Goal: Task Accomplishment & Management: Manage account settings

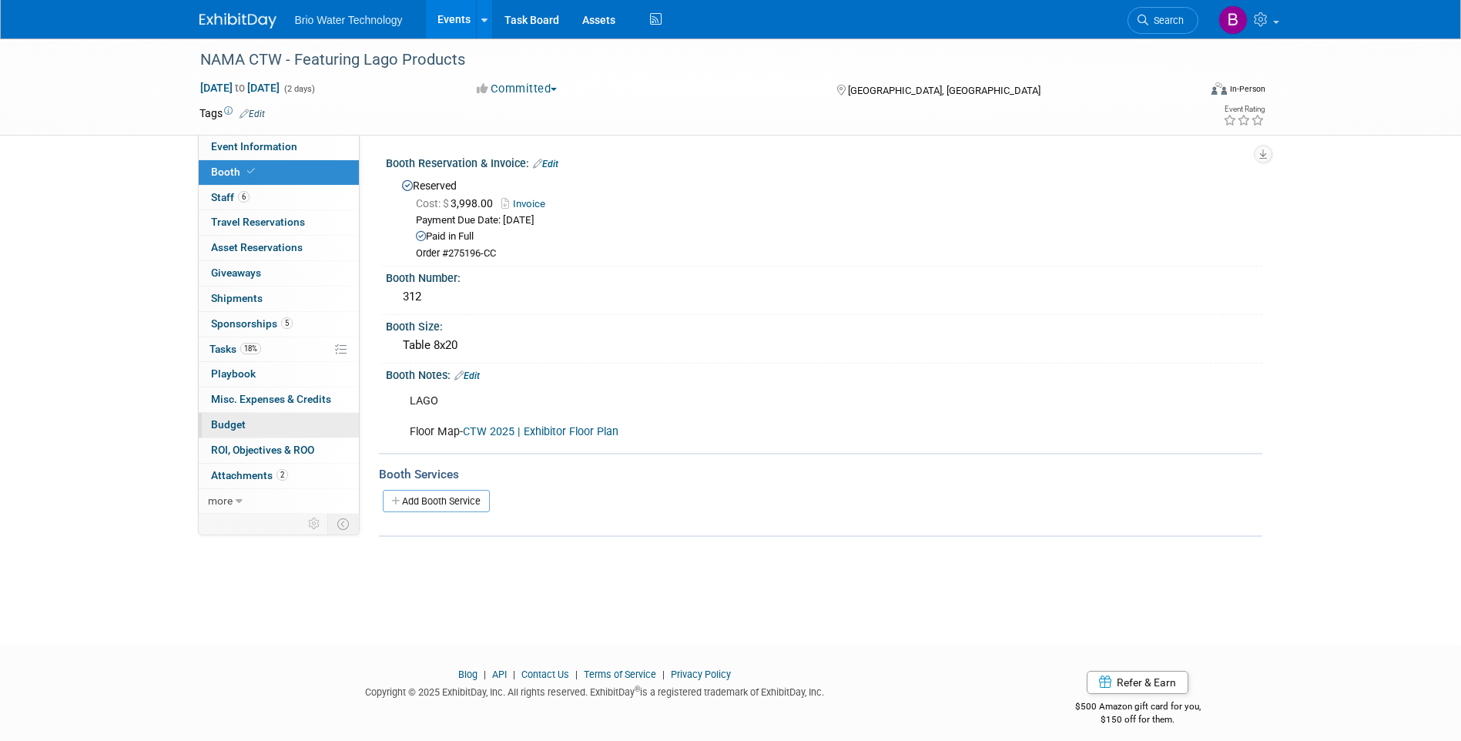
click at [226, 423] on span "Budget" at bounding box center [228, 424] width 35 height 12
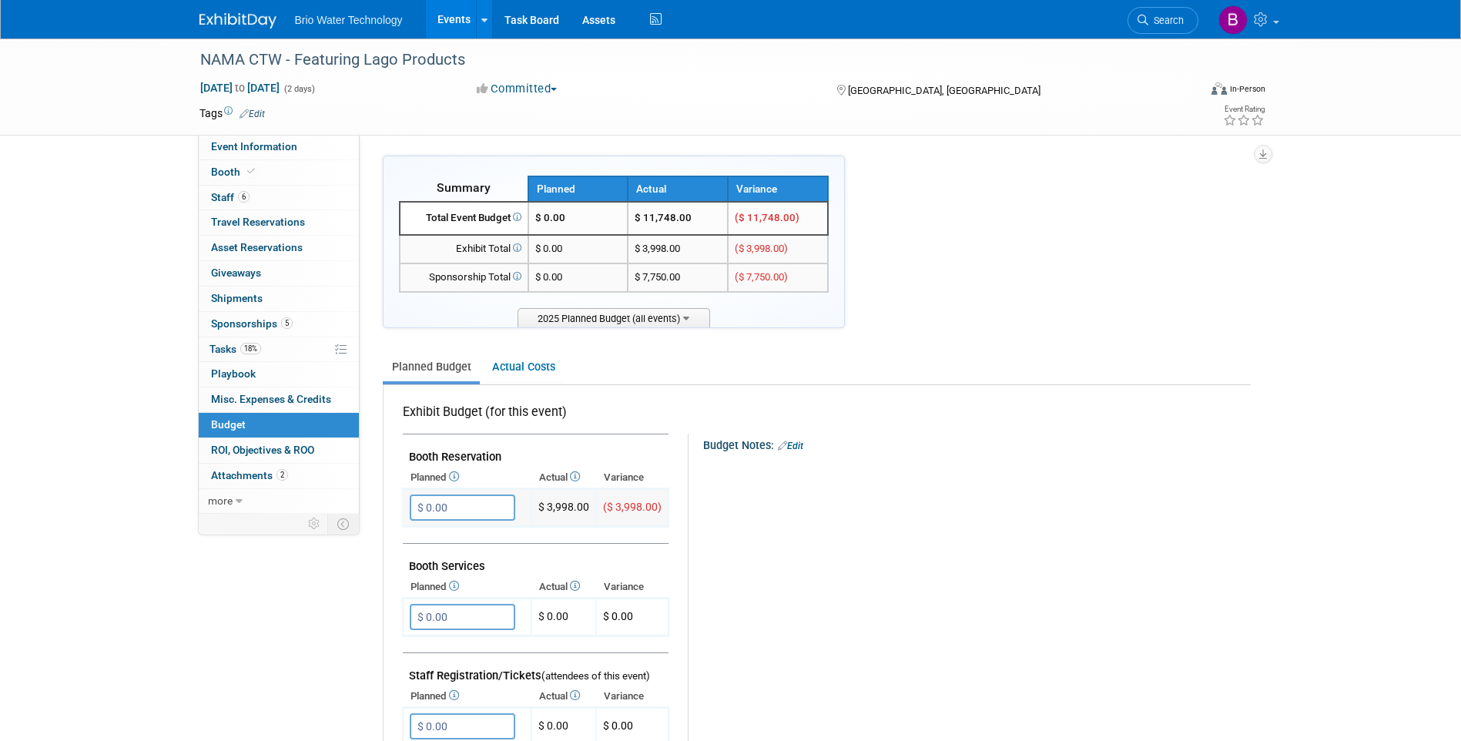
click at [452, 516] on input "$ 0.00" at bounding box center [462, 507] width 105 height 26
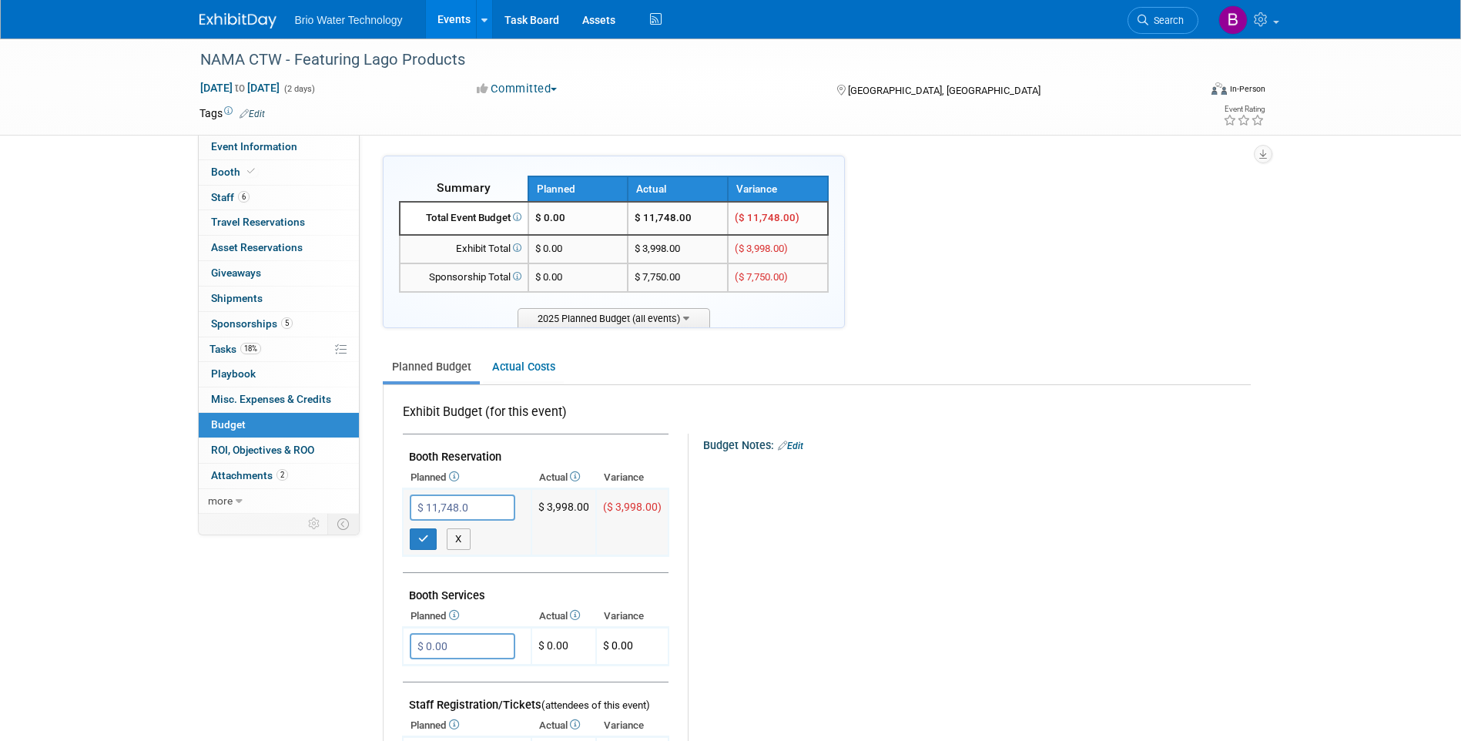
type input "$ 11,748.00"
click at [417, 543] on button "button" at bounding box center [424, 539] width 28 height 22
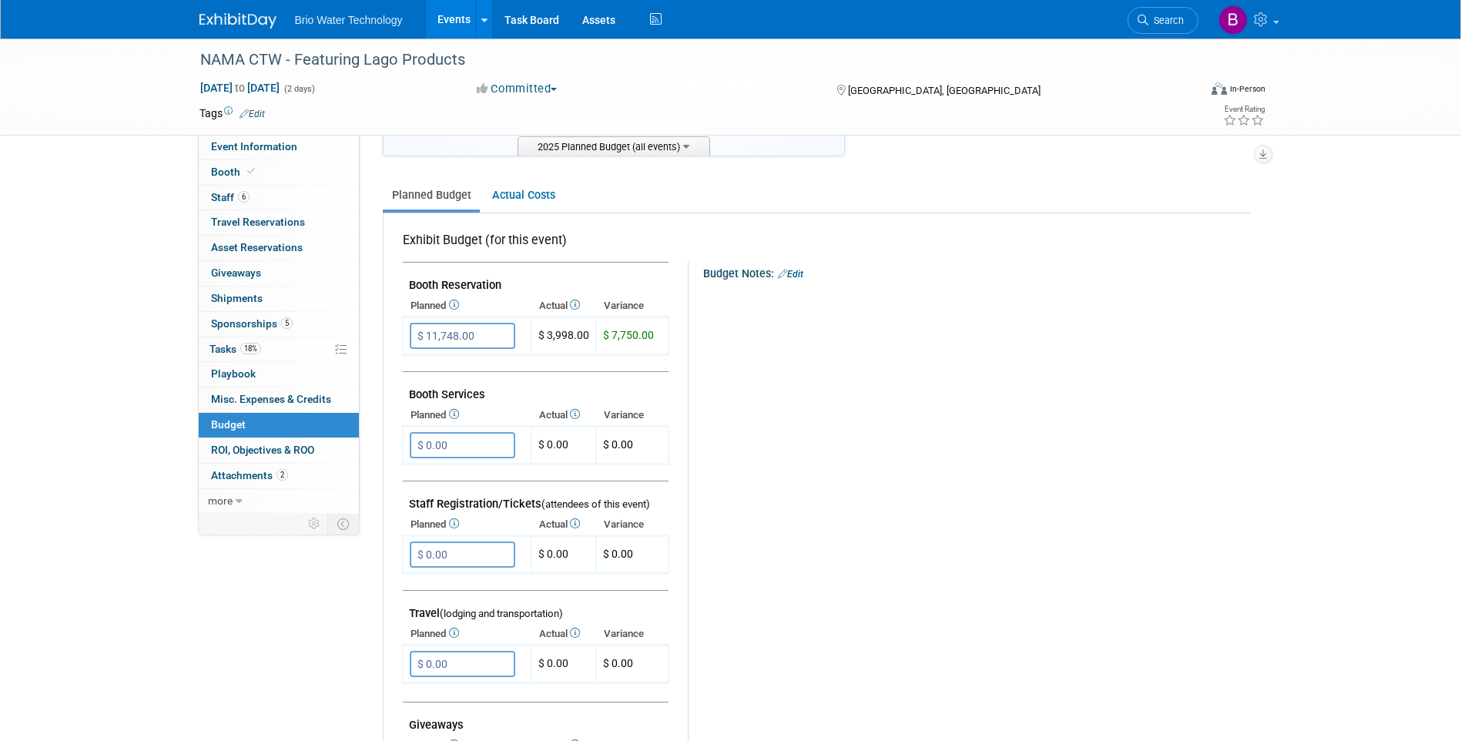
scroll to position [308, 0]
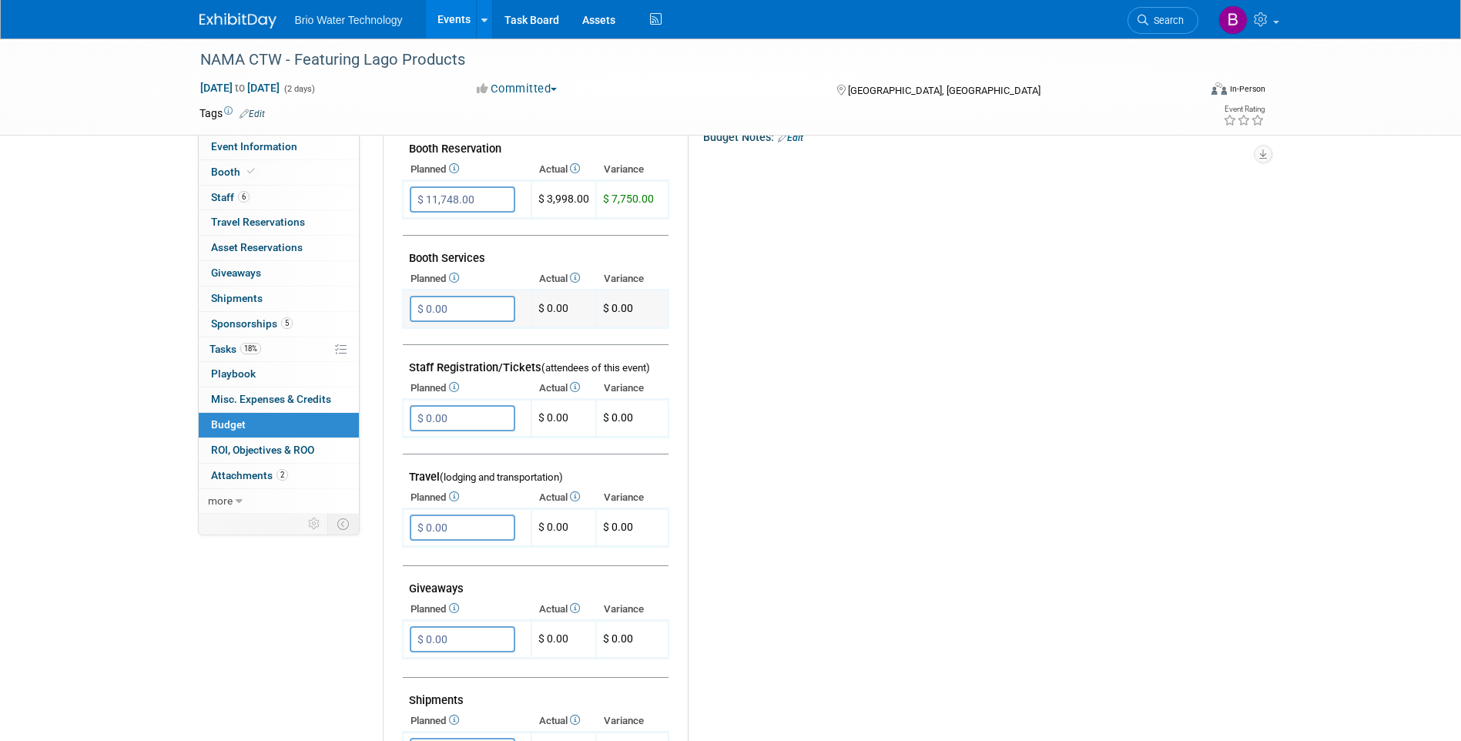
click at [449, 312] on input "$ 0.00" at bounding box center [462, 309] width 105 height 26
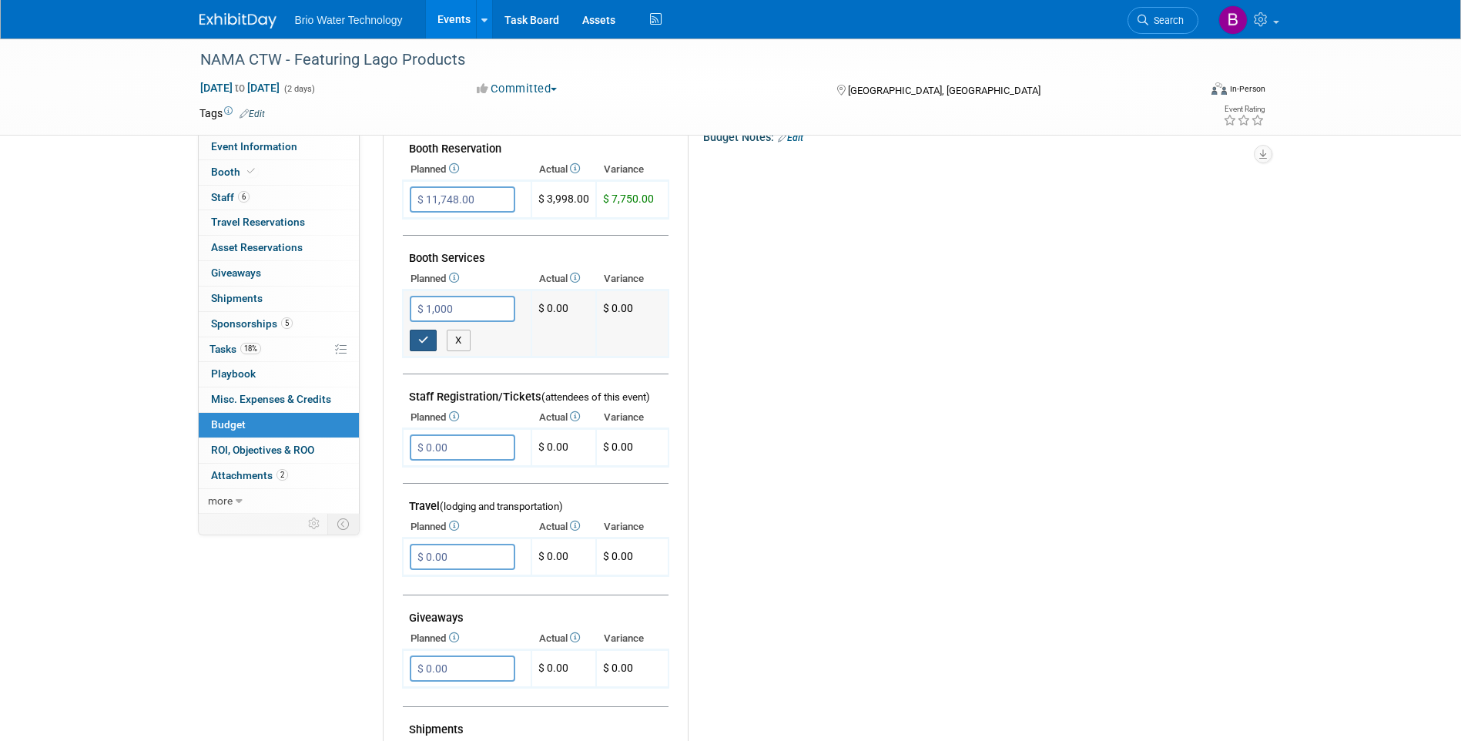
type input "$ 1,000.00"
click at [420, 333] on button "button" at bounding box center [424, 341] width 28 height 22
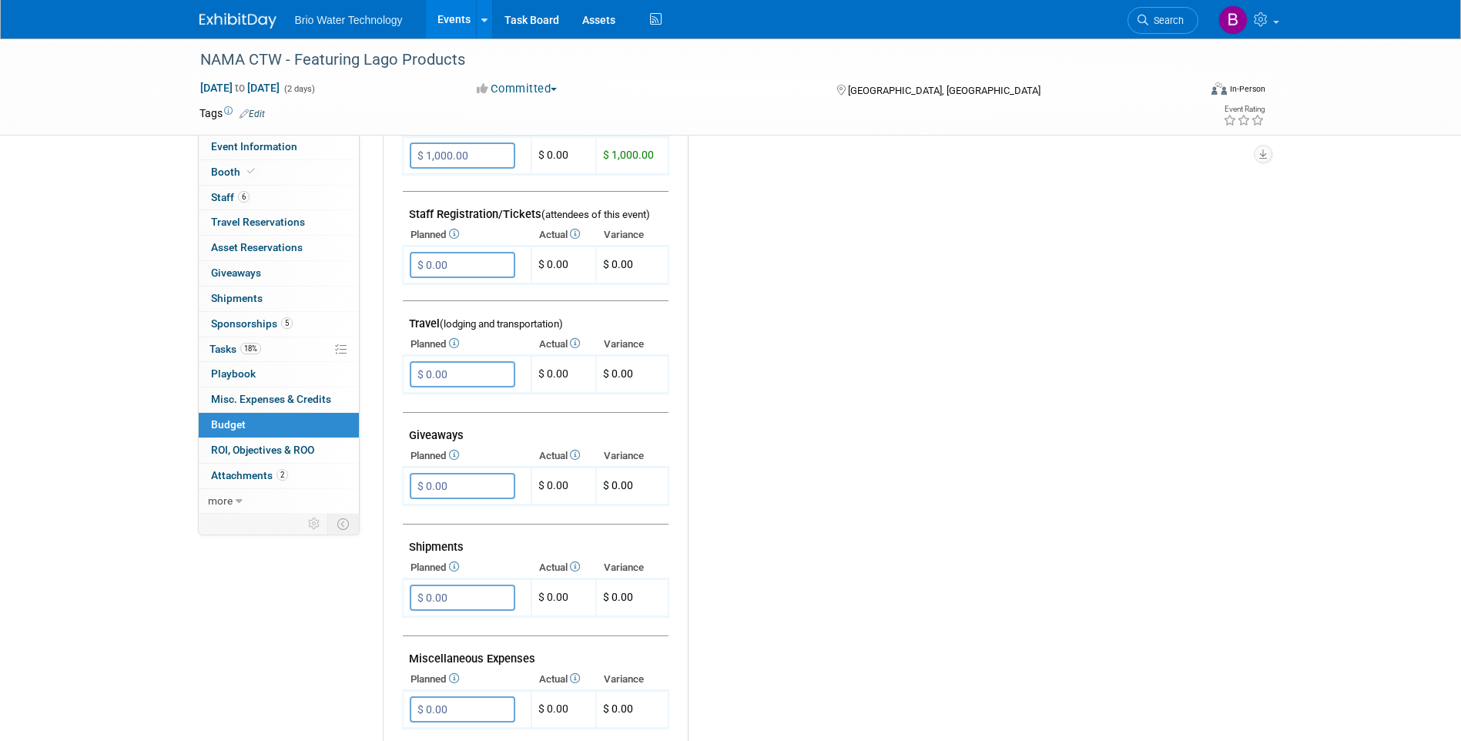
scroll to position [462, 0]
click at [480, 383] on input "$ 0.00" at bounding box center [462, 373] width 105 height 26
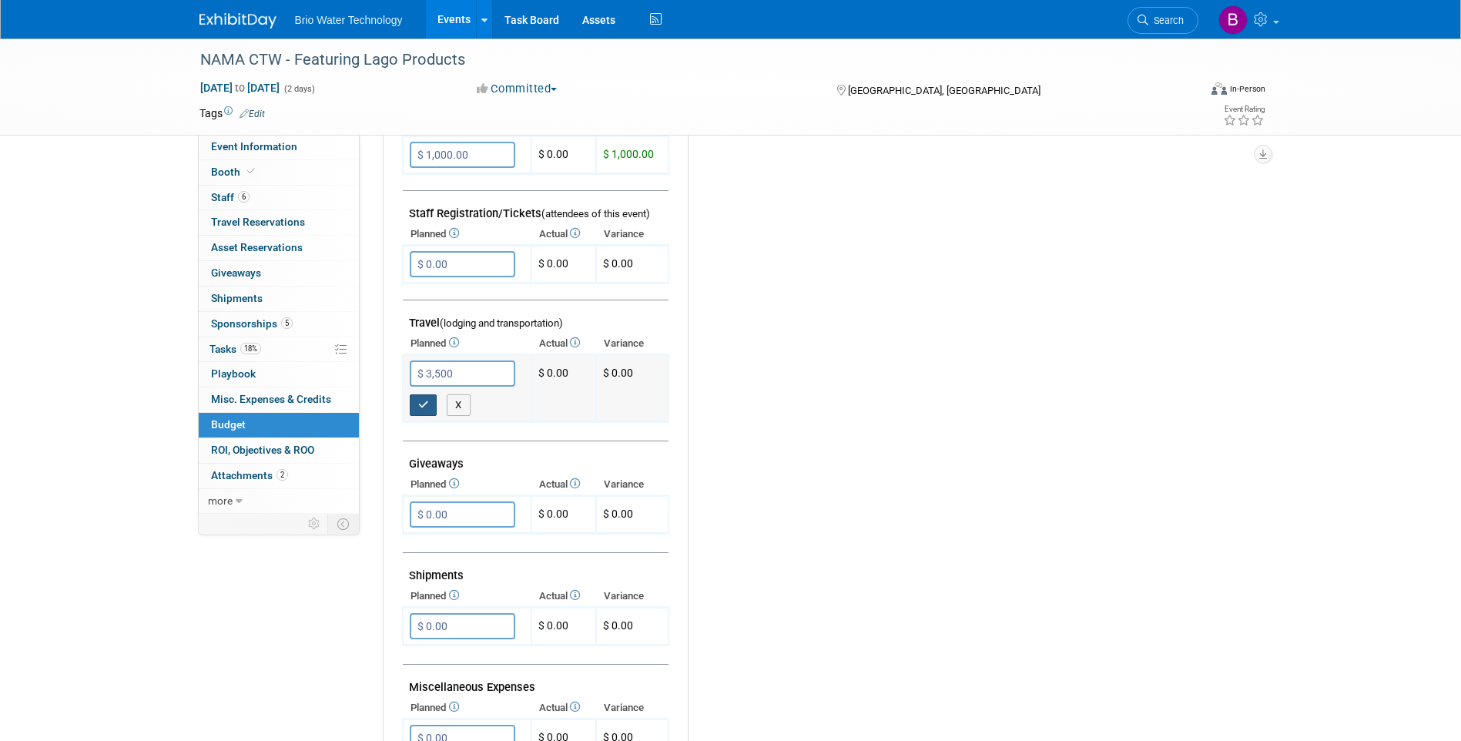
type input "$ 3,500.00"
click at [425, 402] on icon "button" at bounding box center [423, 405] width 11 height 10
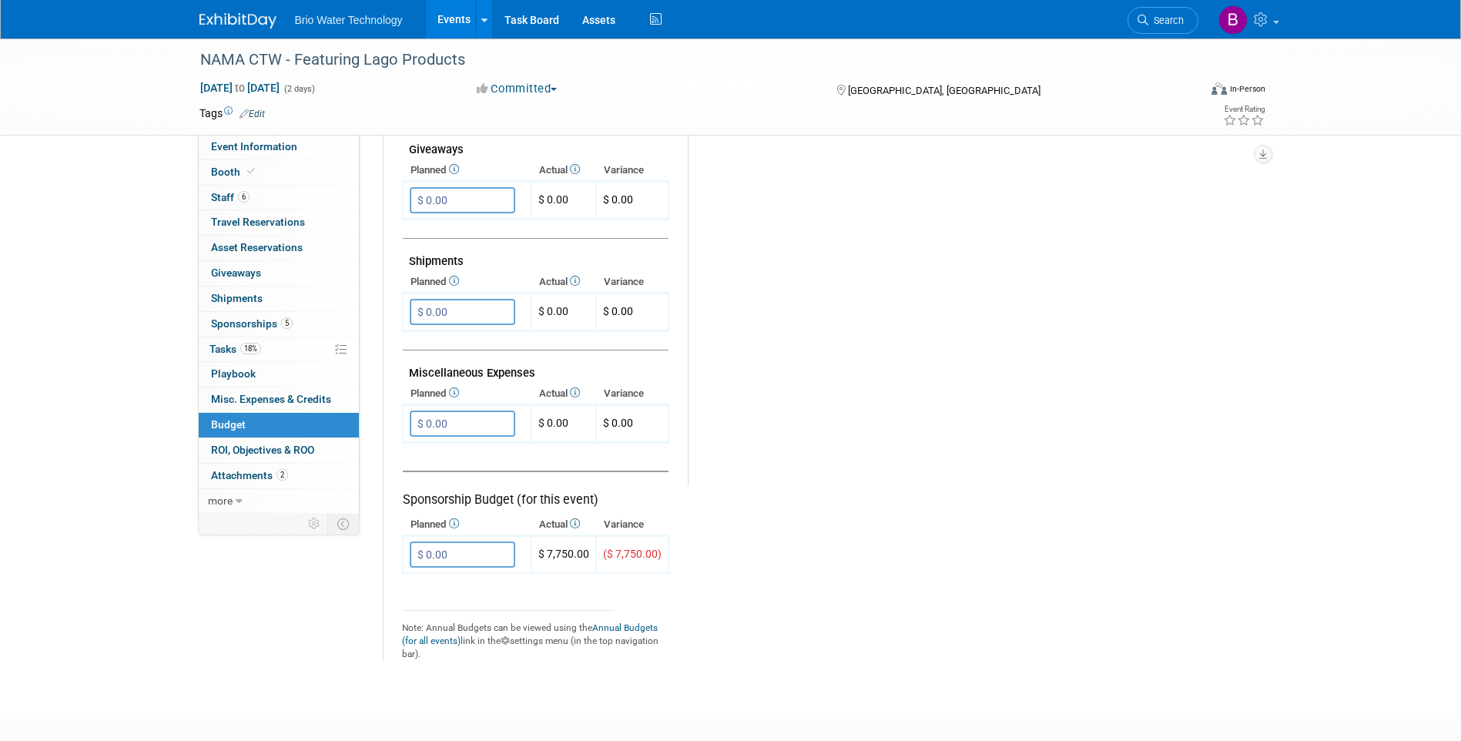
scroll to position [770, 0]
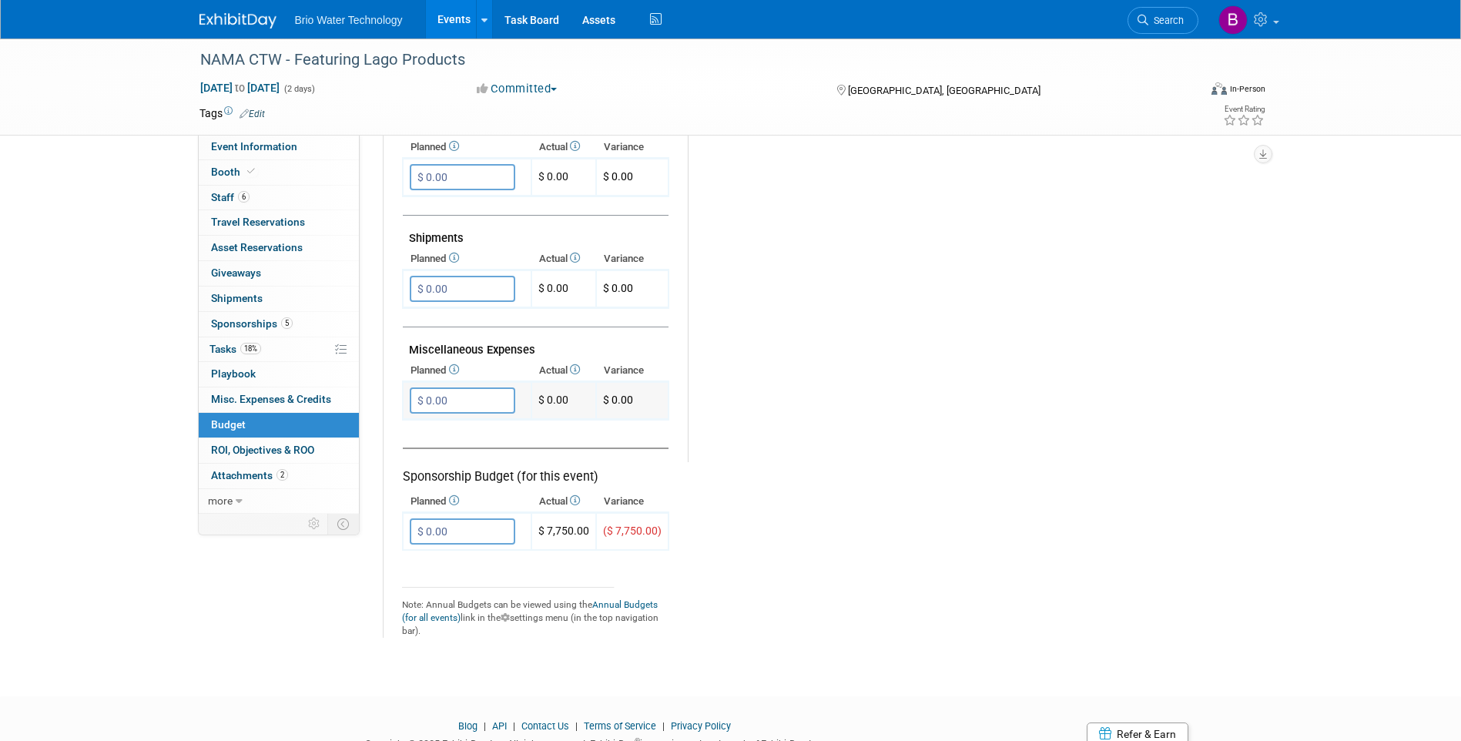
click at [470, 404] on input "$ 0.00" at bounding box center [462, 400] width 105 height 26
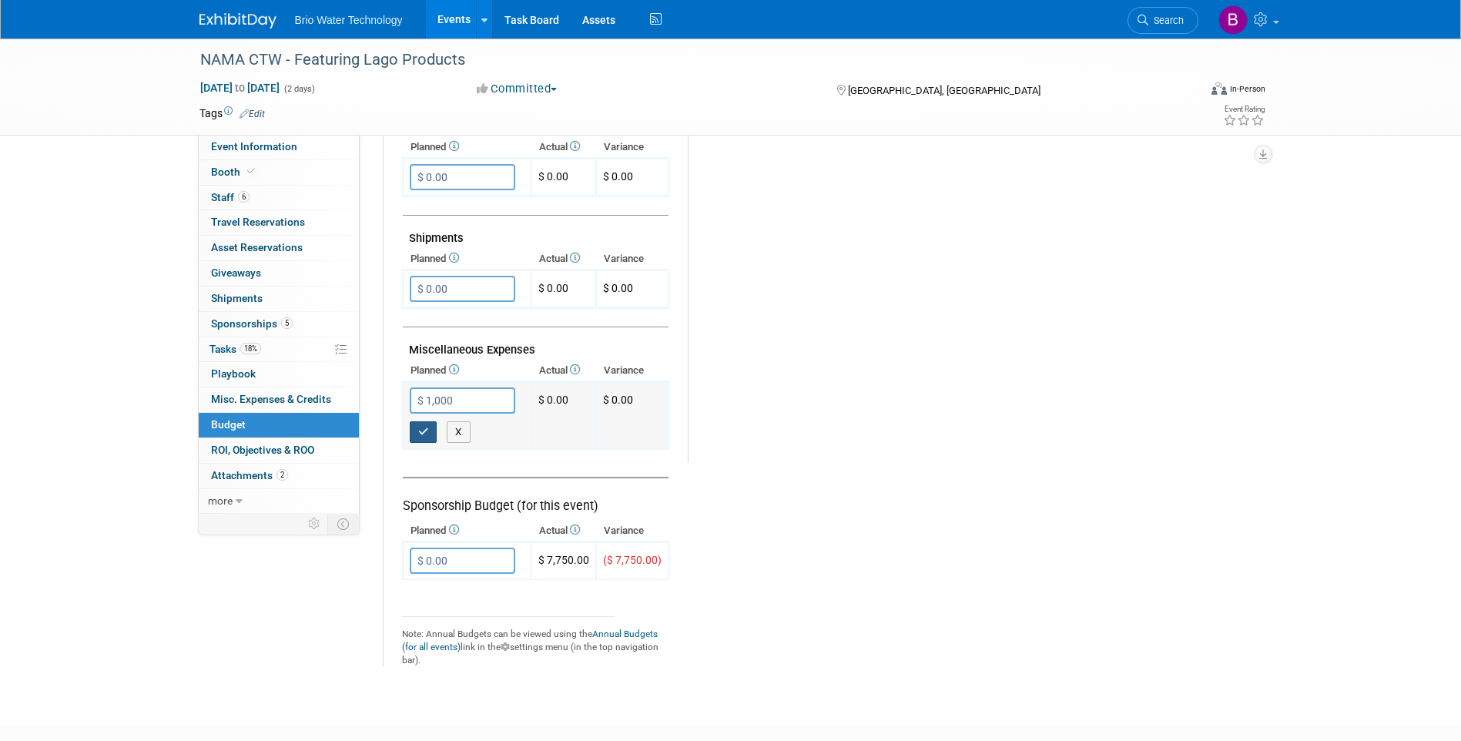
type input "$ 1,000.00"
click at [418, 422] on button "button" at bounding box center [424, 432] width 28 height 22
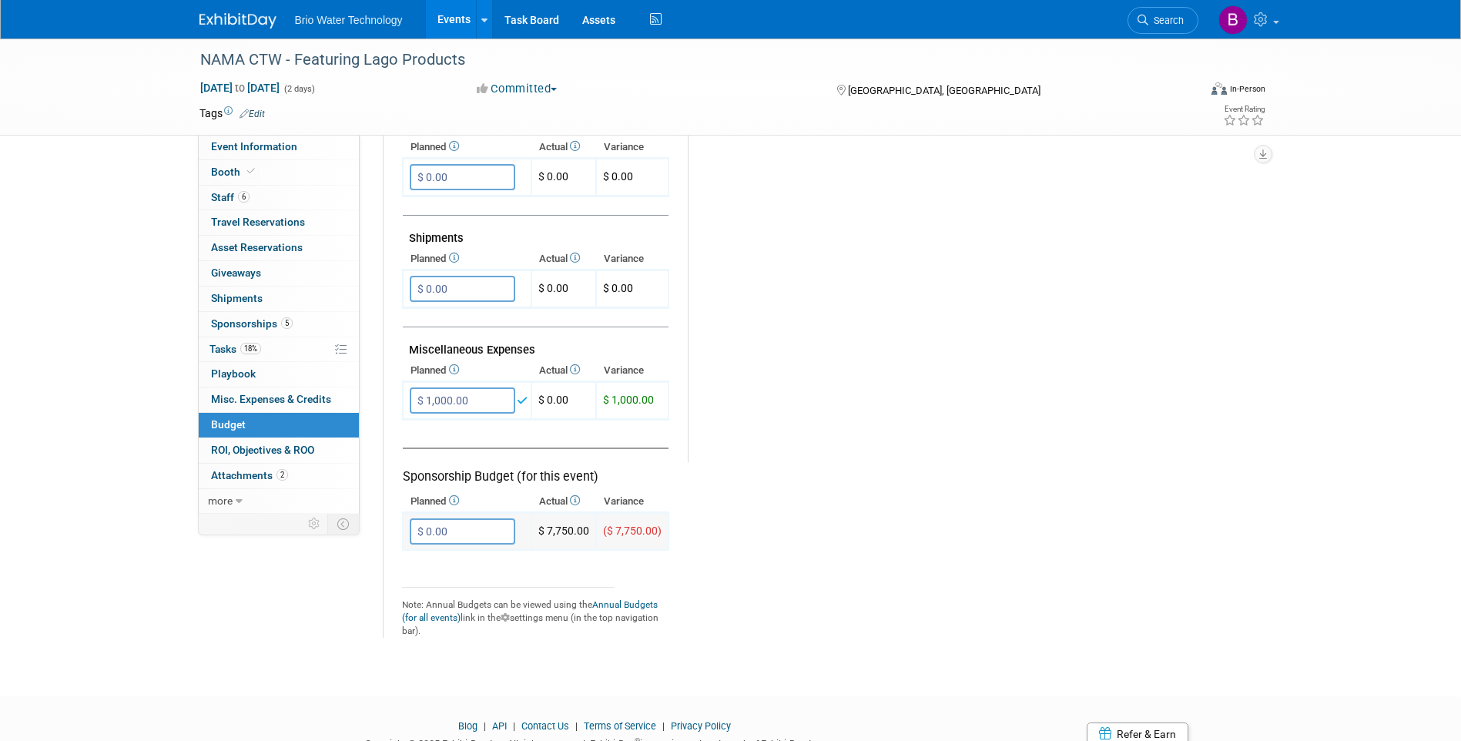
click at [452, 536] on input "$ 0.00" at bounding box center [462, 531] width 105 height 26
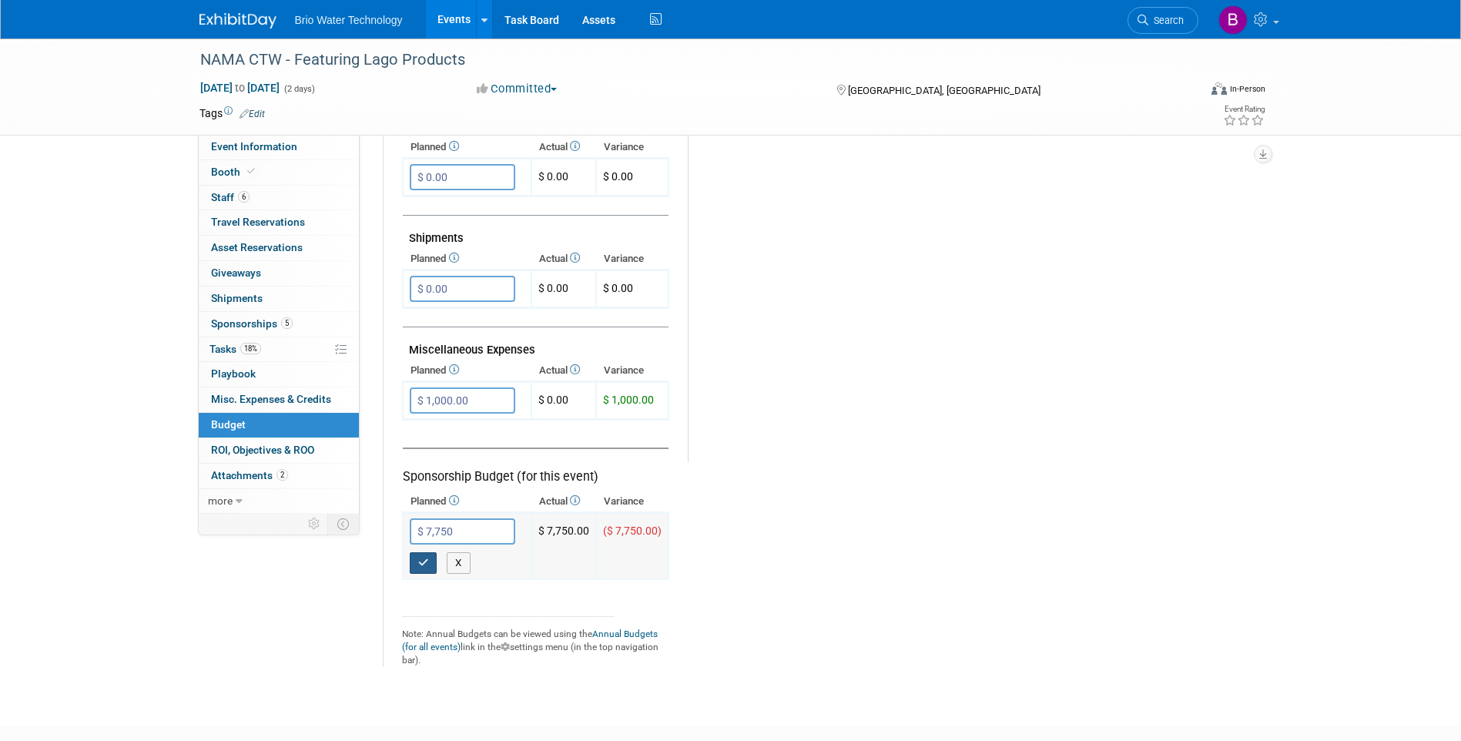
type input "$ 7,750.00"
click at [417, 558] on button "button" at bounding box center [424, 563] width 28 height 22
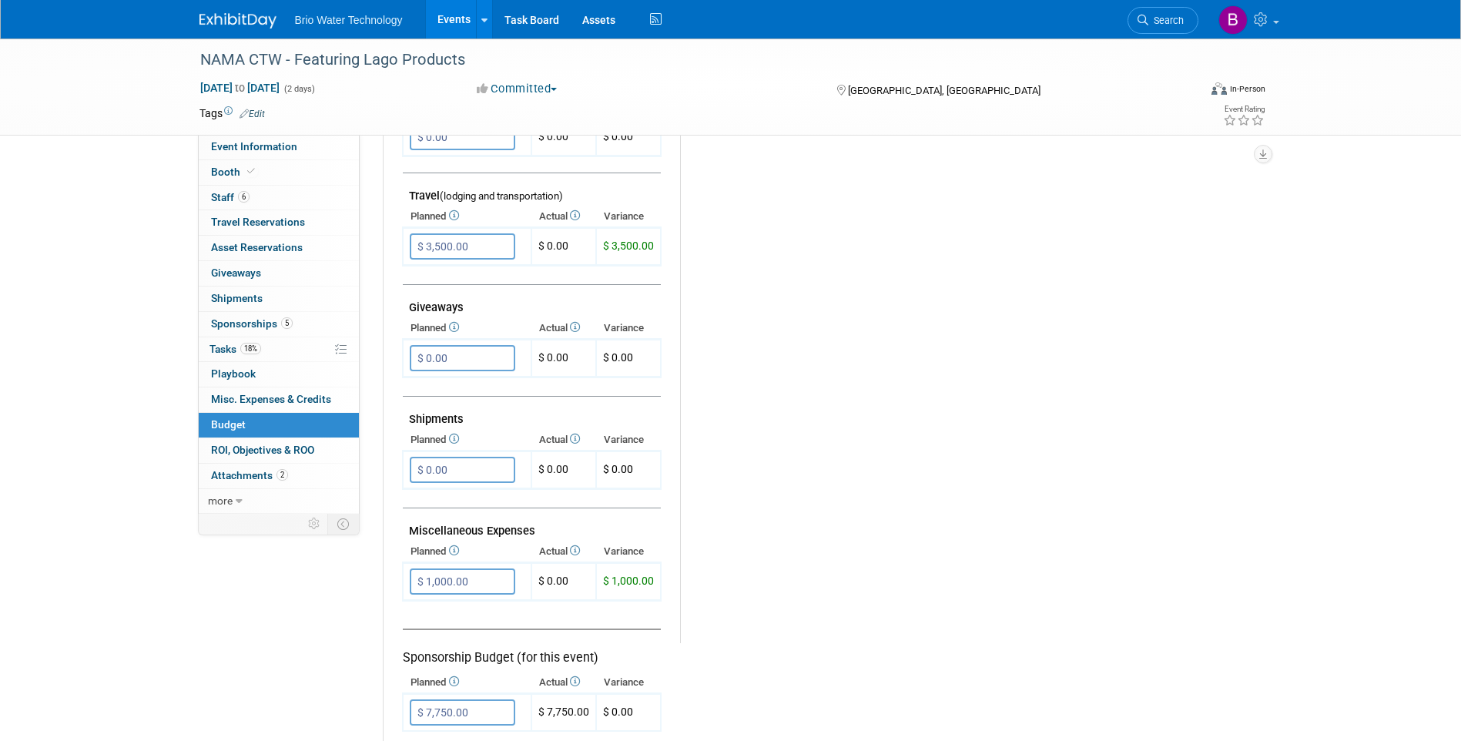
scroll to position [616, 0]
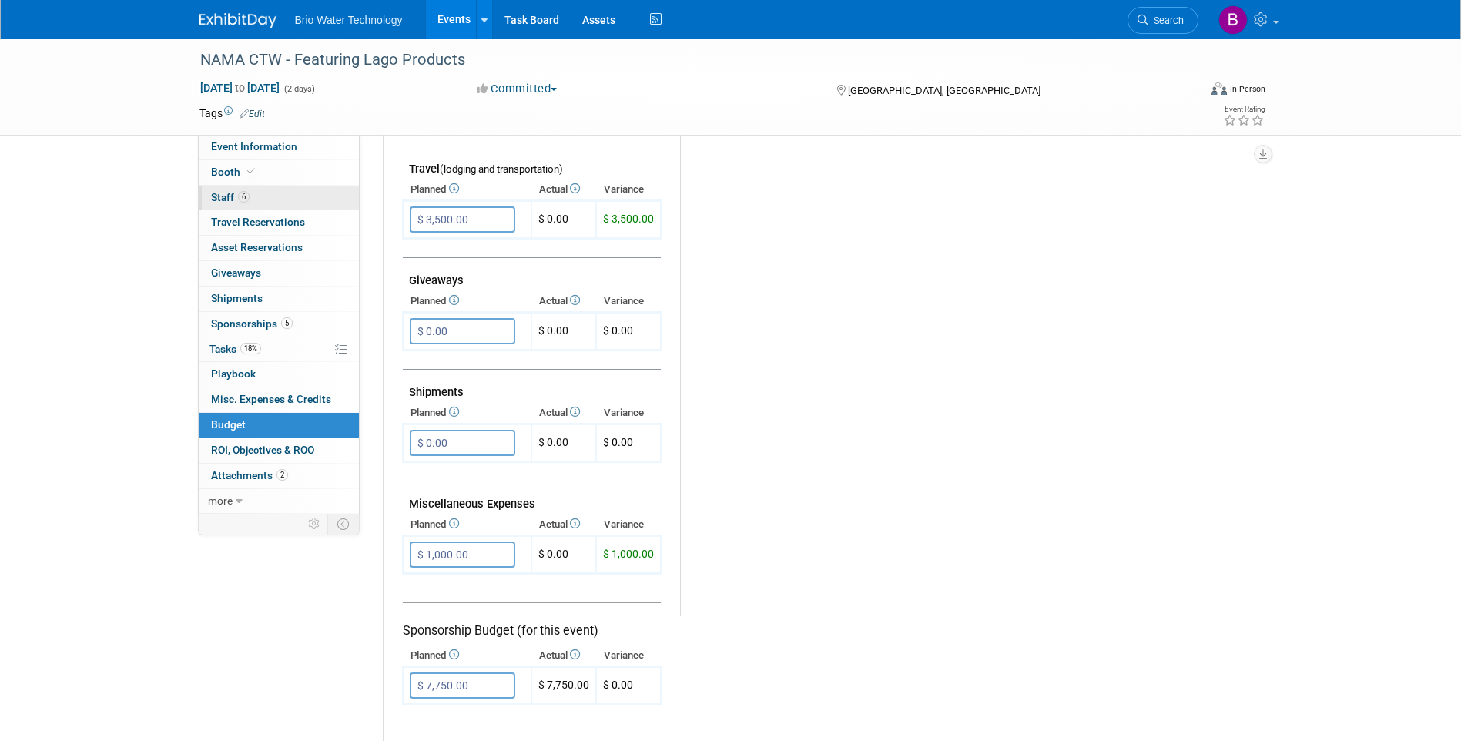
click at [220, 196] on span "Staff 6" at bounding box center [230, 197] width 38 height 12
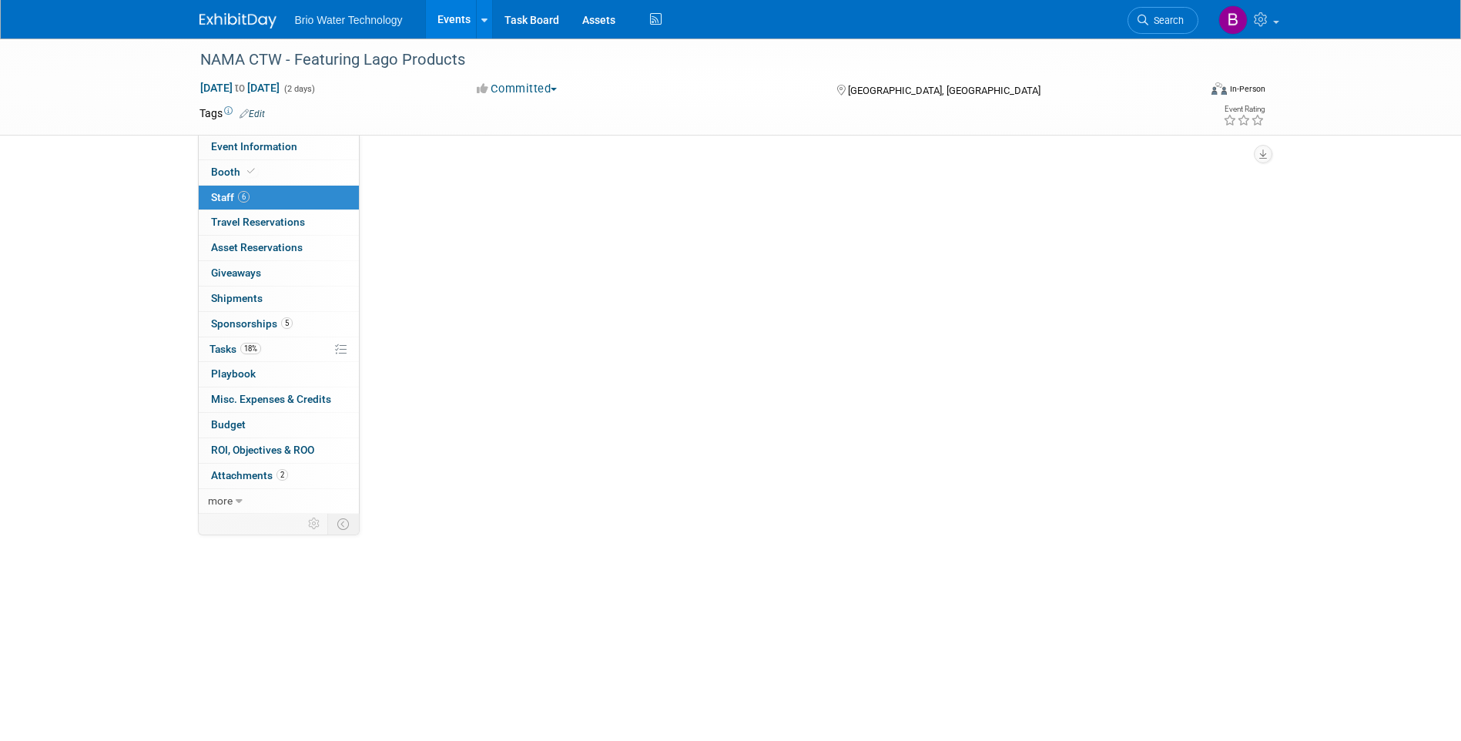
scroll to position [0, 0]
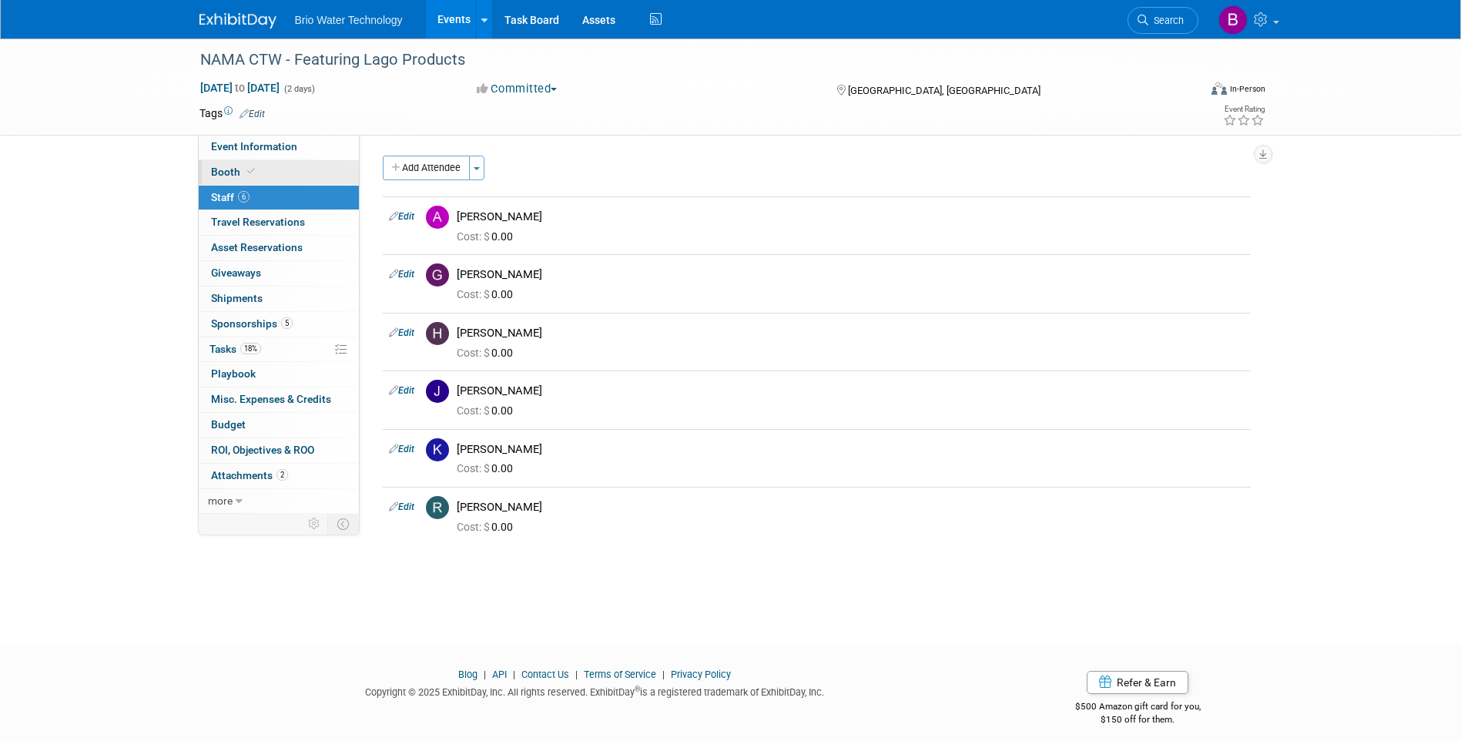
click at [235, 175] on span "Booth" at bounding box center [234, 172] width 47 height 12
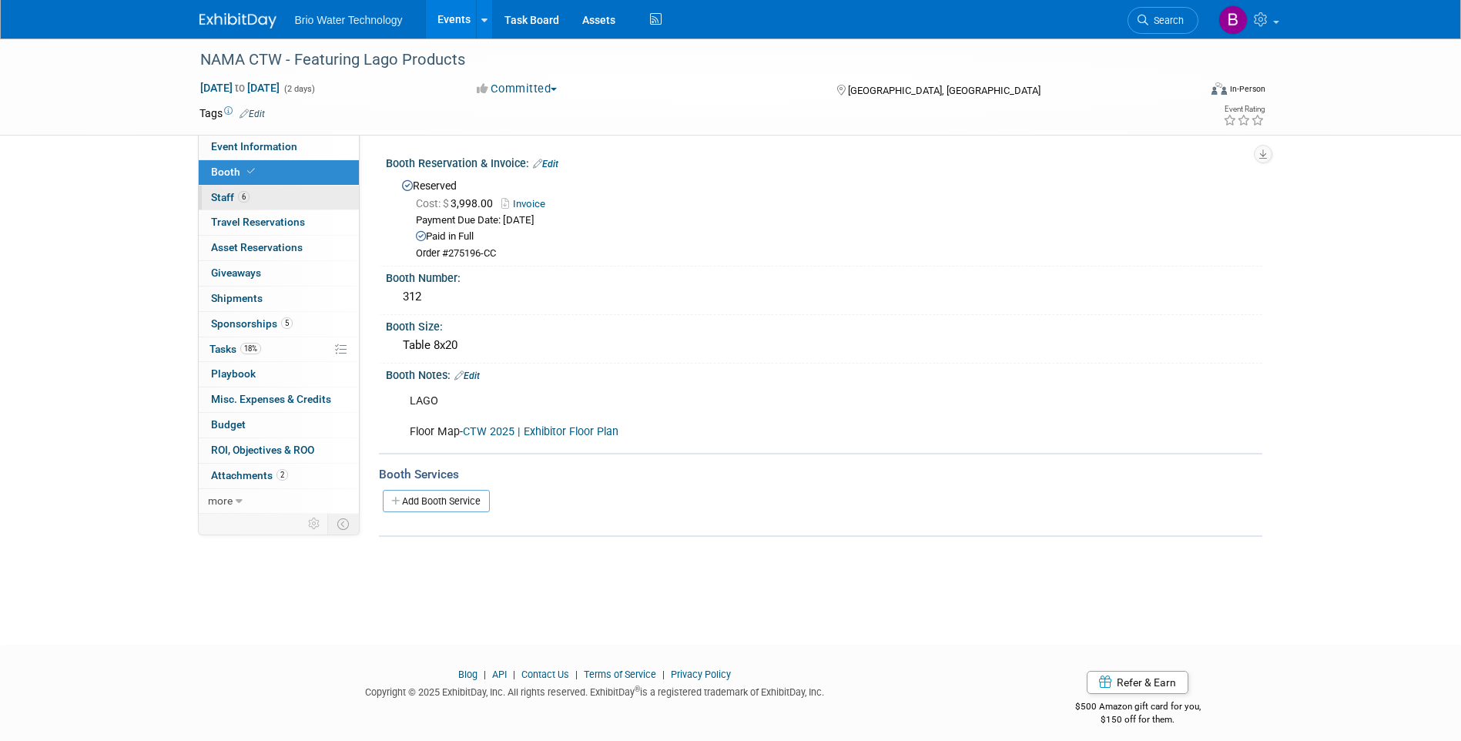
click at [221, 197] on span "Staff 6" at bounding box center [230, 197] width 38 height 12
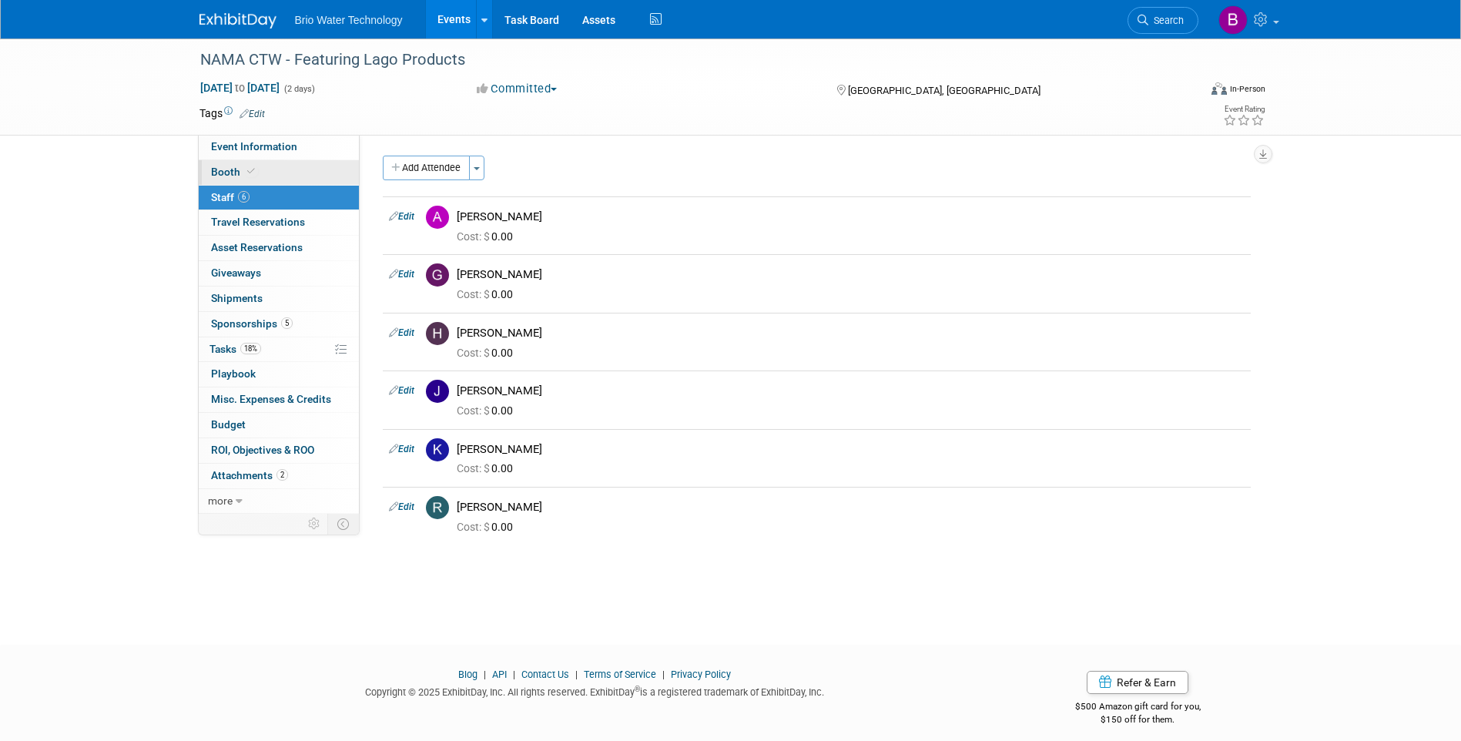
click at [237, 169] on span "Booth" at bounding box center [234, 172] width 47 height 12
